Goal: Find specific page/section: Find specific page/section

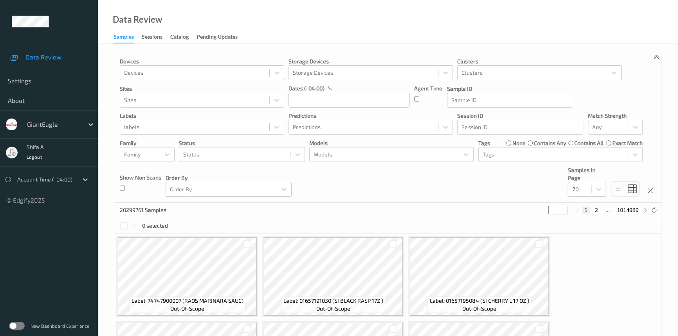
click at [284, 21] on div "Data Review Samples Sessions Catalog Pending Updates" at bounding box center [388, 22] width 581 height 44
click at [21, 324] on label at bounding box center [17, 326] width 16 height 8
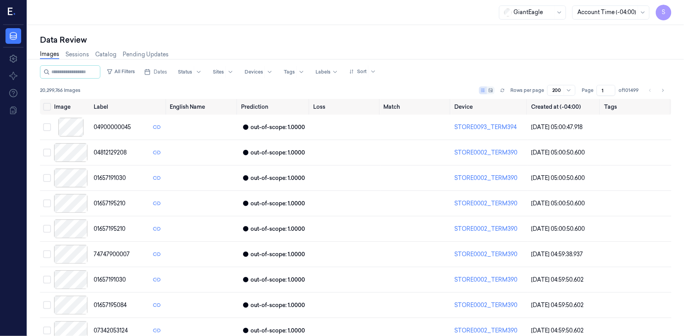
click at [665, 18] on span "S" at bounding box center [663, 13] width 16 height 16
click at [72, 56] on link "Sessions" at bounding box center [77, 54] width 24 height 9
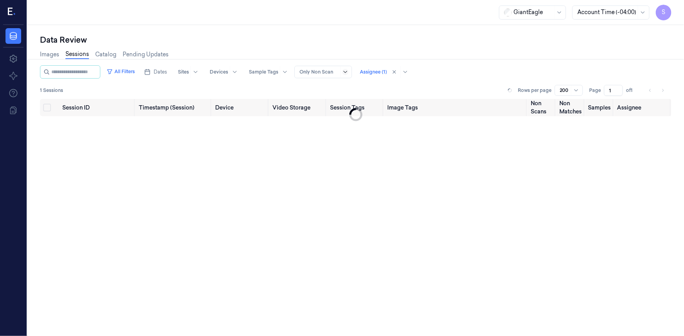
click at [348, 74] on icon at bounding box center [345, 72] width 6 height 6
click at [79, 71] on input "string" at bounding box center [74, 72] width 47 height 13
click at [14, 63] on icon at bounding box center [13, 58] width 9 height 9
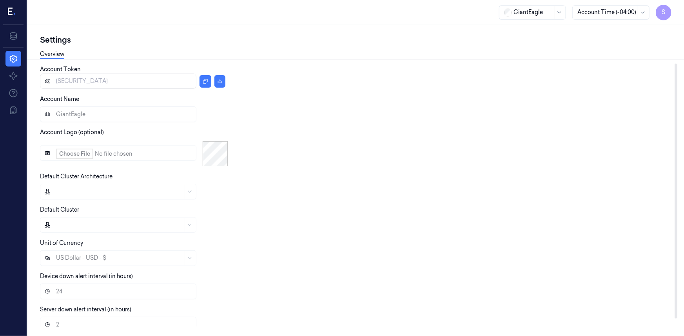
scroll to position [12, 0]
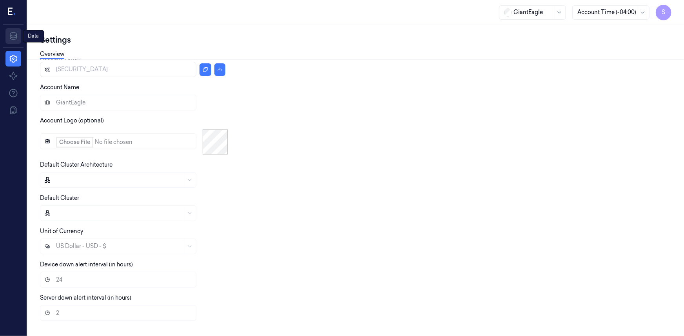
click at [14, 36] on icon at bounding box center [13, 36] width 7 height 8
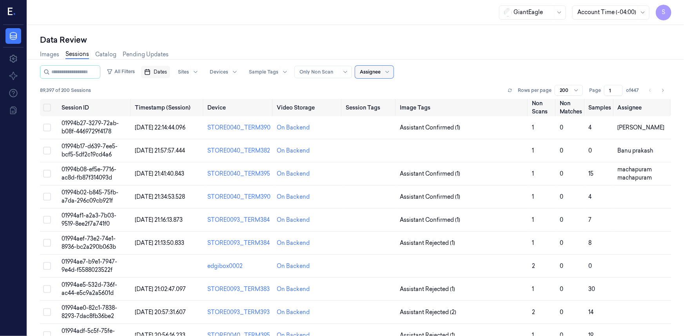
click at [167, 71] on span "Dates" at bounding box center [160, 72] width 13 height 7
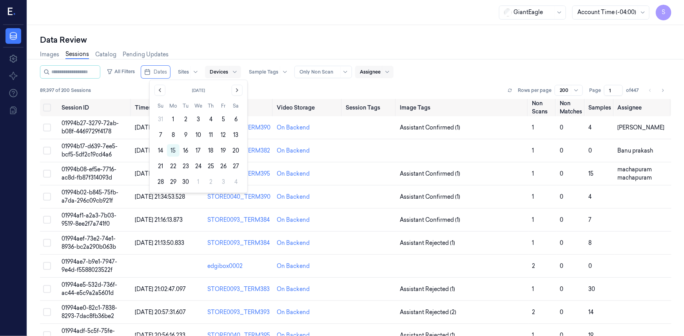
click at [228, 73] on div at bounding box center [219, 72] width 18 height 7
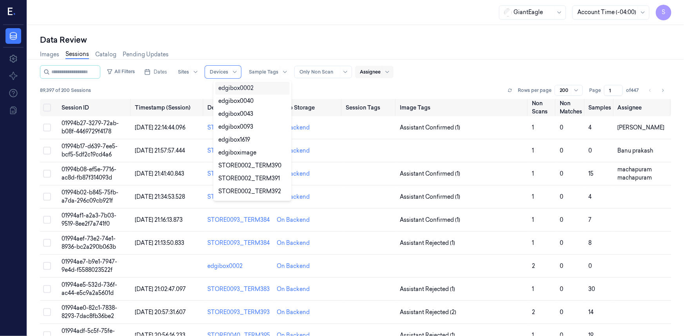
click at [251, 40] on div "Data Review" at bounding box center [355, 39] width 631 height 11
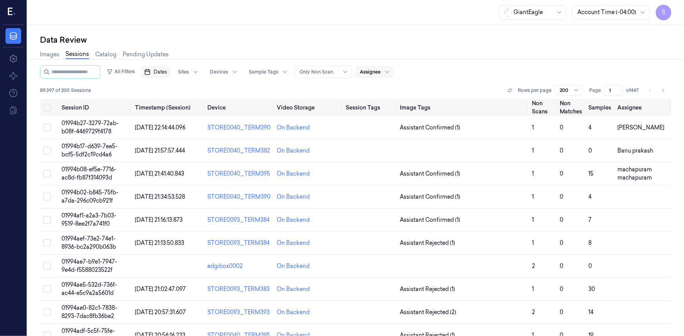
click at [167, 71] on span "Dates" at bounding box center [160, 72] width 13 height 7
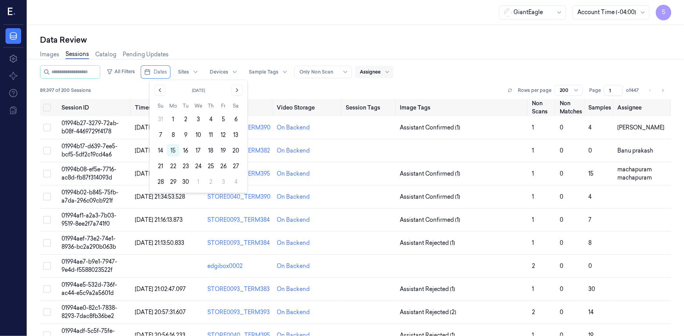
click at [228, 33] on div "Data Review Images Sessions Catalog Pending Updates All Filters Dates Sites Dev…" at bounding box center [355, 180] width 656 height 311
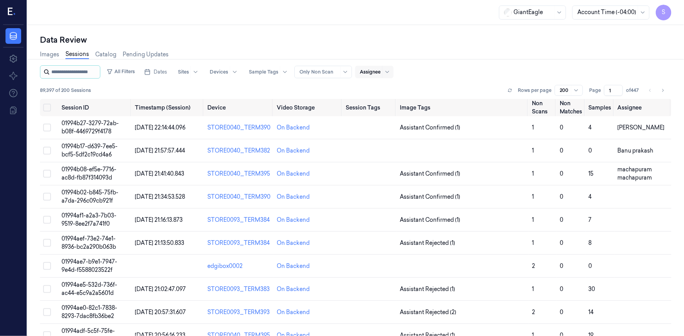
click at [98, 74] on input "string" at bounding box center [74, 72] width 47 height 13
click at [91, 74] on input "string" at bounding box center [74, 72] width 47 height 13
click at [167, 69] on span "Dates" at bounding box center [160, 72] width 13 height 7
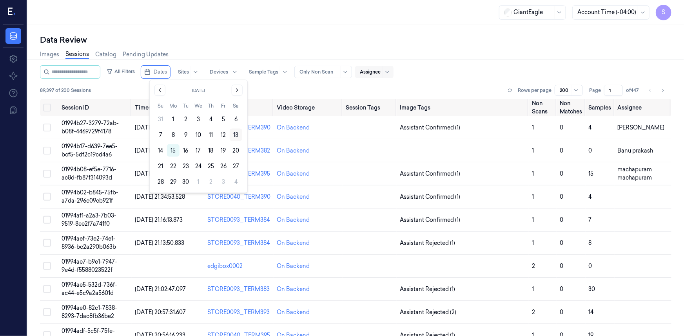
click at [235, 136] on button "13" at bounding box center [236, 135] width 13 height 13
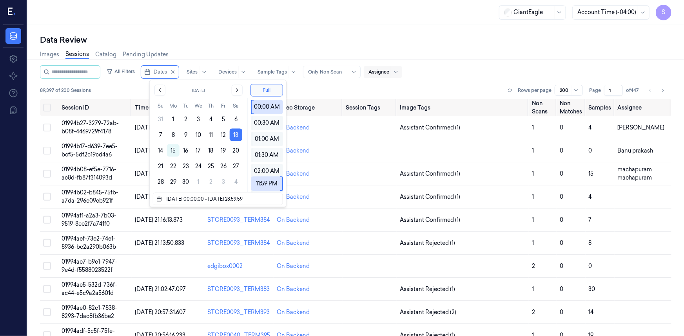
click at [235, 136] on button "13" at bounding box center [236, 135] width 13 height 13
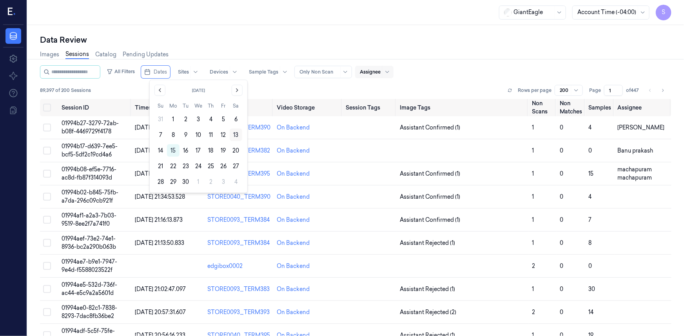
click at [235, 132] on button "13" at bounding box center [236, 135] width 13 height 13
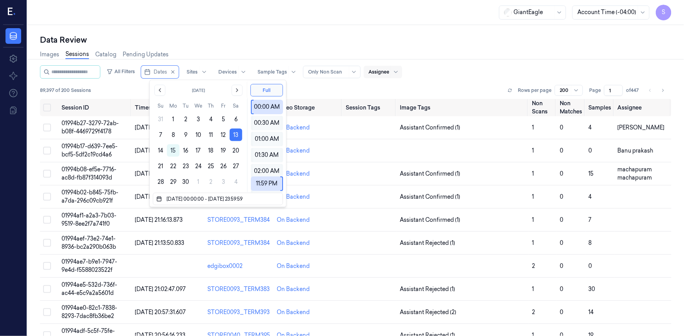
click at [235, 132] on button "13" at bounding box center [236, 135] width 13 height 13
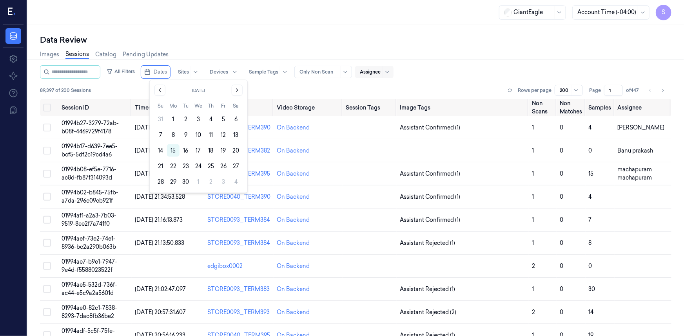
click at [235, 132] on button "13" at bounding box center [236, 135] width 13 height 13
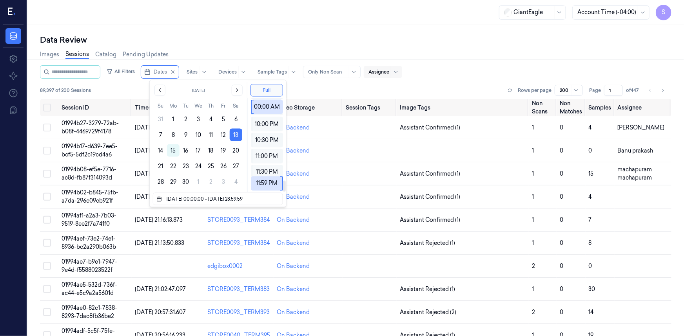
scroll to position [694, 0]
click at [264, 89] on button "Full" at bounding box center [266, 90] width 33 height 13
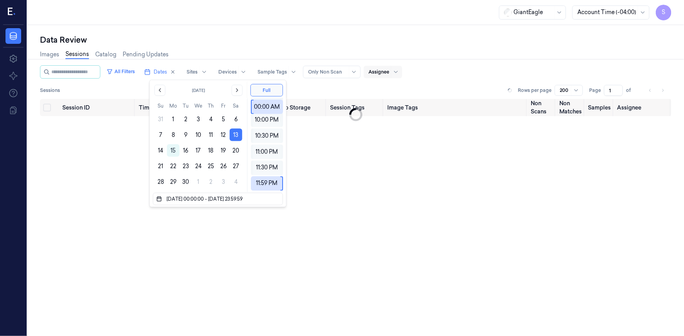
click at [279, 24] on div "GiantEagle Account Time (-04:00) S" at bounding box center [355, 12] width 656 height 25
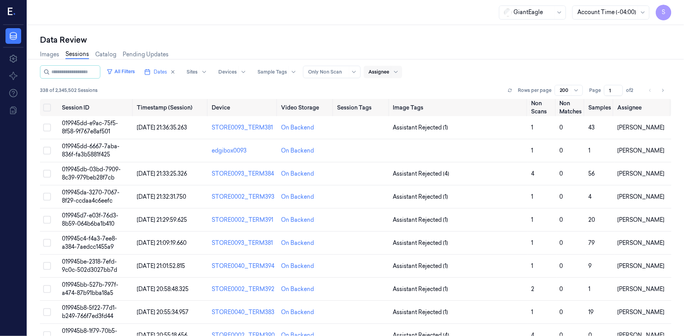
click at [358, 76] on div at bounding box center [354, 72] width 10 height 12
click at [340, 89] on div "Only Non Scan" at bounding box center [335, 88] width 40 height 8
click at [357, 71] on icon at bounding box center [354, 72] width 6 height 6
click at [367, 91] on div "Only Non Scan" at bounding box center [349, 88] width 68 height 8
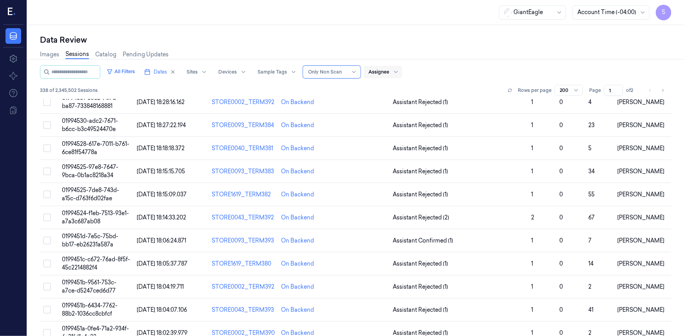
scroll to position [538, 0]
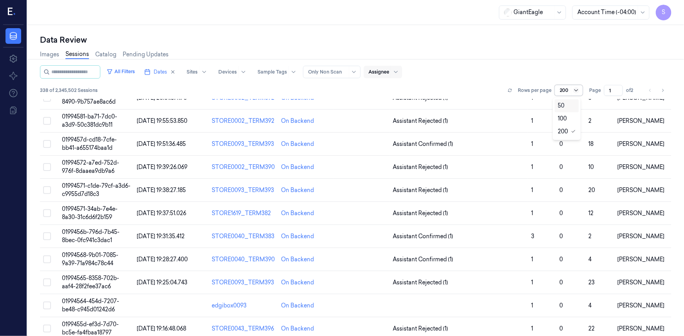
click at [574, 93] on icon at bounding box center [576, 90] width 6 height 6
click at [572, 104] on div "50" at bounding box center [566, 106] width 18 height 8
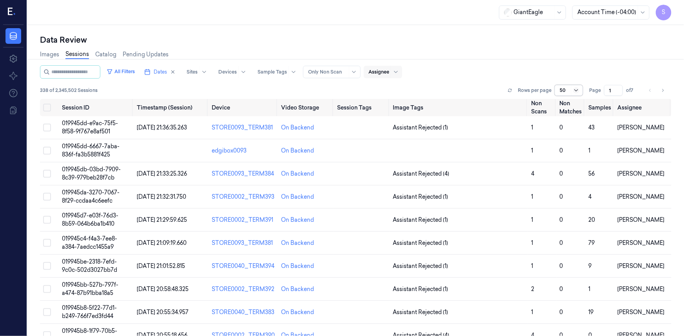
click at [573, 92] on icon at bounding box center [576, 90] width 6 height 6
click at [510, 87] on button at bounding box center [509, 90] width 9 height 9
click at [11, 12] on icon at bounding box center [12, 12] width 8 height 12
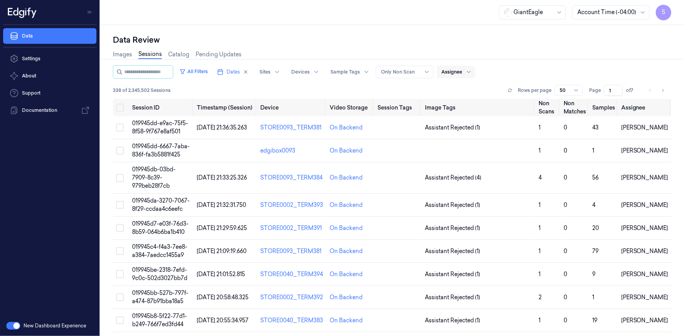
click at [14, 325] on button "button" at bounding box center [13, 326] width 14 height 8
